Goal: Navigation & Orientation: Find specific page/section

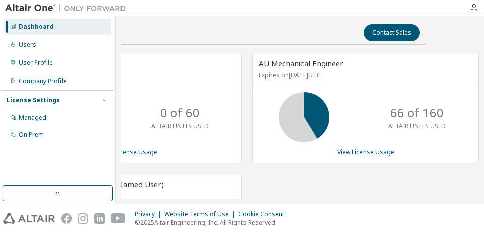
scroll to position [0, 55]
